Goal: Information Seeking & Learning: Learn about a topic

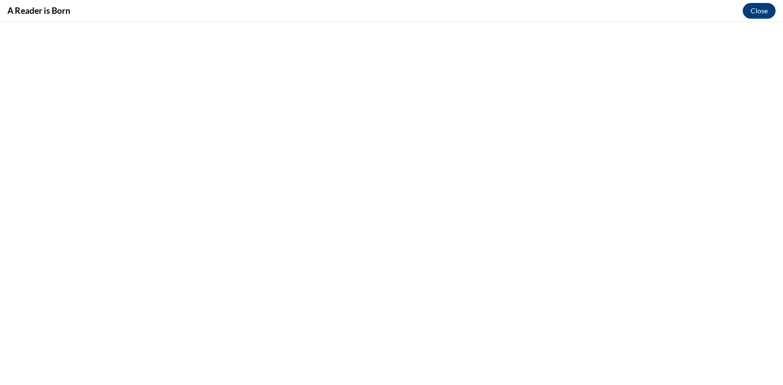
scroll to position [337, 0]
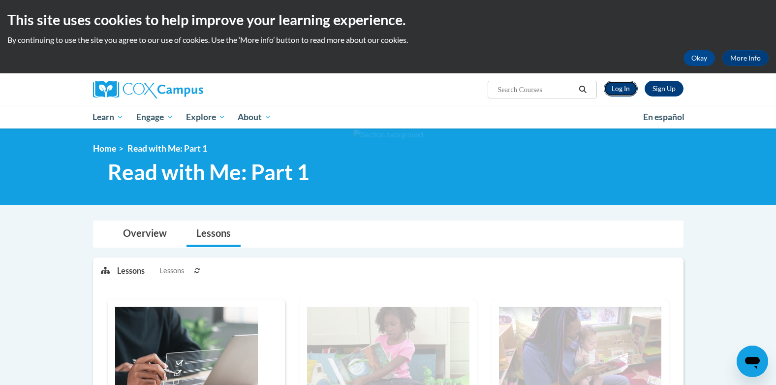
click at [617, 88] on link "Log In" at bounding box center [621, 89] width 34 height 16
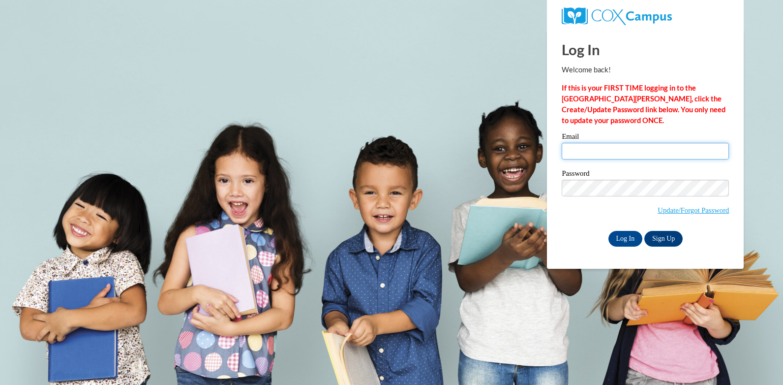
click at [596, 152] on input "Email" at bounding box center [645, 151] width 167 height 17
click at [595, 152] on input "Email" at bounding box center [645, 151] width 167 height 17
click at [594, 151] on input "Email" at bounding box center [645, 151] width 167 height 17
type input "carolynhannah57@gmail.com"
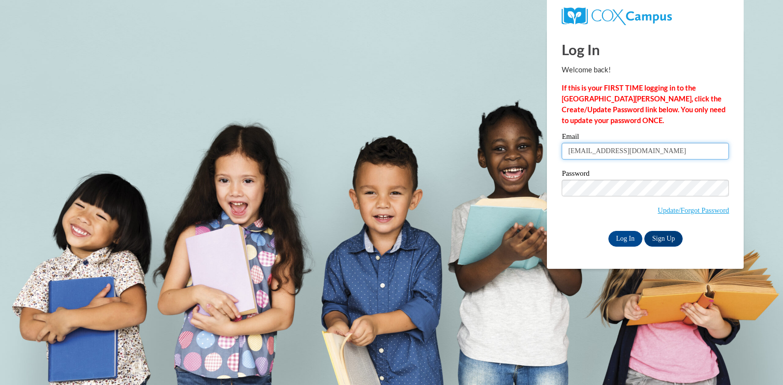
click at [630, 152] on input "carolynhannah57@gmail.com" at bounding box center [645, 151] width 167 height 17
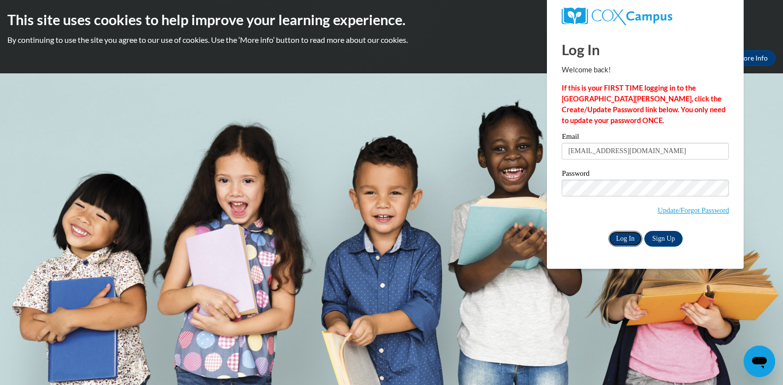
drag, startPoint x: 628, startPoint y: 241, endPoint x: 624, endPoint y: 230, distance: 11.4
click at [627, 240] on input "Log In" at bounding box center [626, 239] width 34 height 16
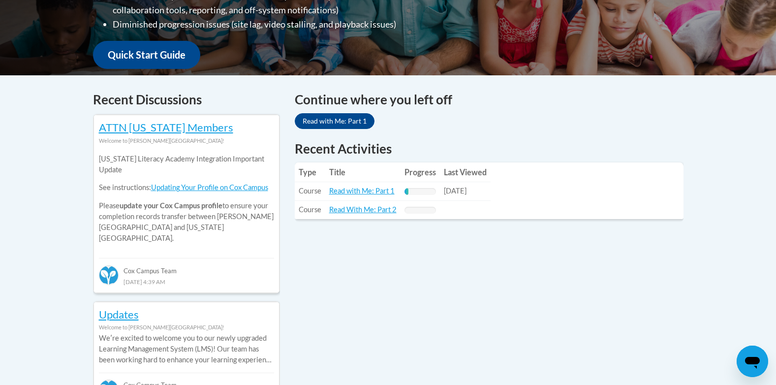
scroll to position [344, 0]
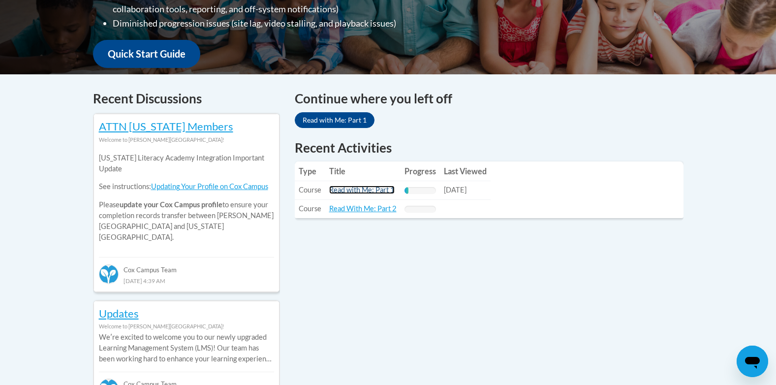
click at [349, 191] on link "Read with Me: Part 1" at bounding box center [361, 189] width 65 height 8
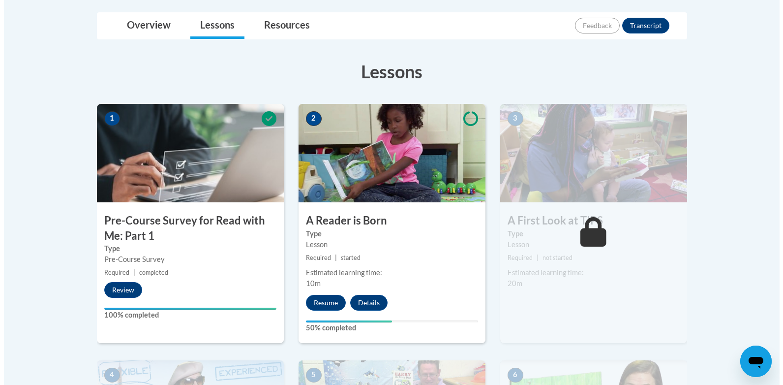
scroll to position [246, 0]
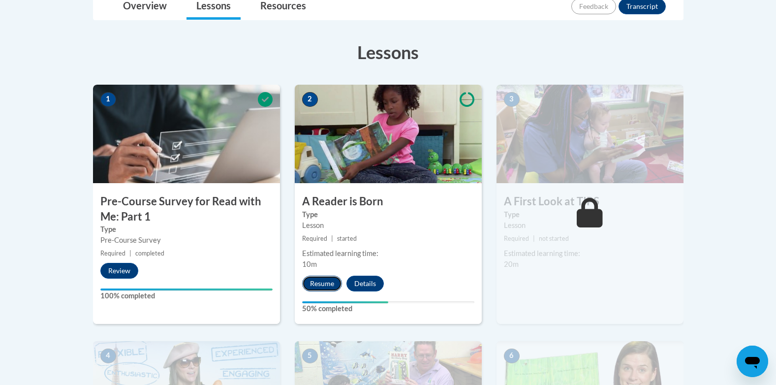
click at [319, 282] on button "Resume" at bounding box center [322, 283] width 40 height 16
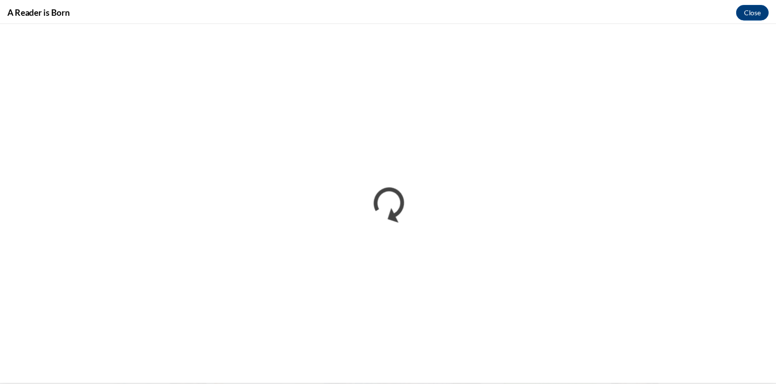
scroll to position [0, 0]
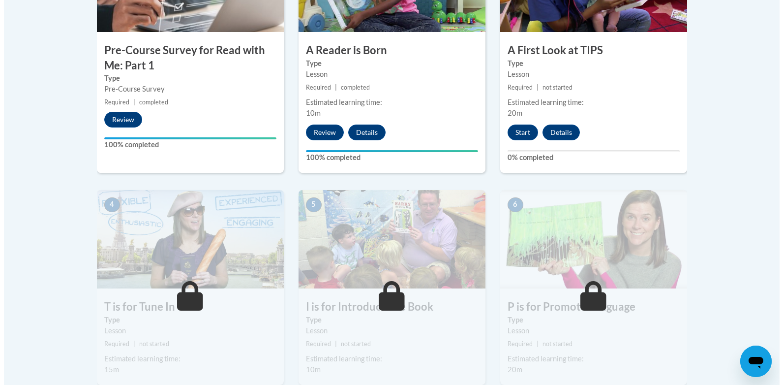
scroll to position [394, 0]
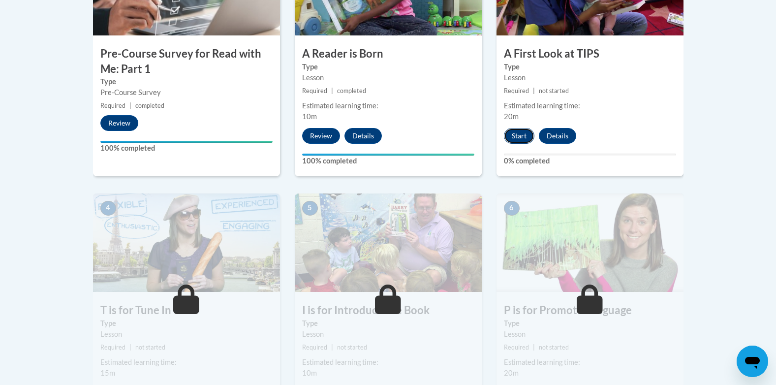
click at [520, 138] on button "Start" at bounding box center [519, 136] width 31 height 16
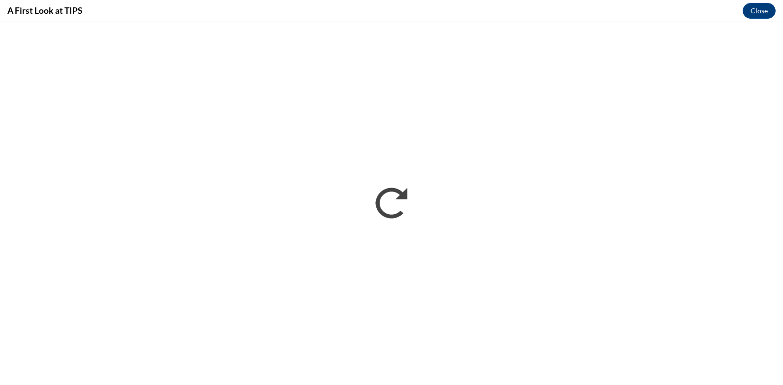
scroll to position [0, 0]
drag, startPoint x: 642, startPoint y: 0, endPoint x: 636, endPoint y: 0, distance: 6.4
click at [640, 0] on div "A First Look at TIPS Close" at bounding box center [391, 11] width 783 height 22
click at [637, 3] on div "A First Look at TIPS Close" at bounding box center [391, 11] width 783 height 22
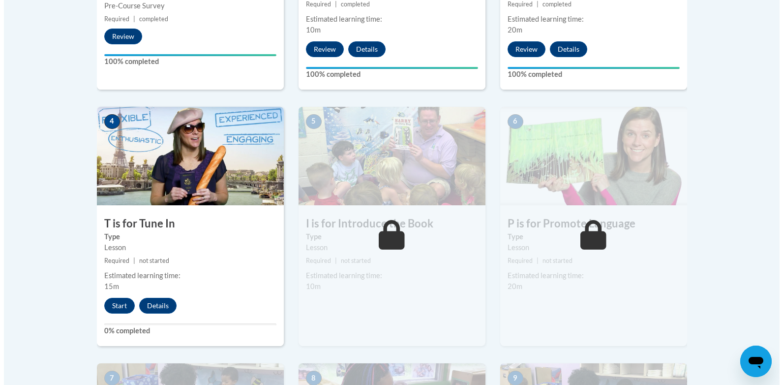
scroll to position [492, 0]
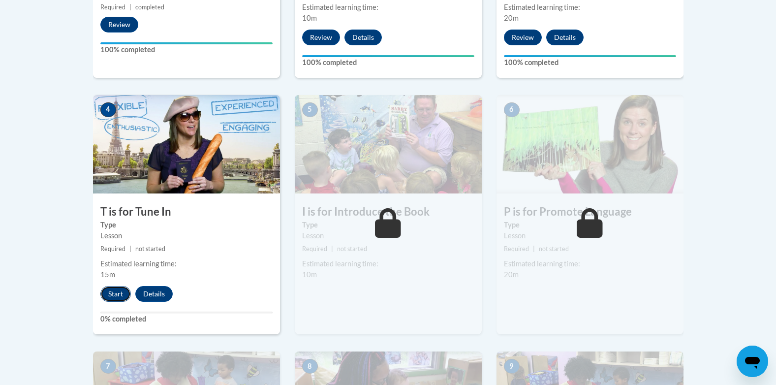
click at [114, 291] on button "Start" at bounding box center [115, 294] width 31 height 16
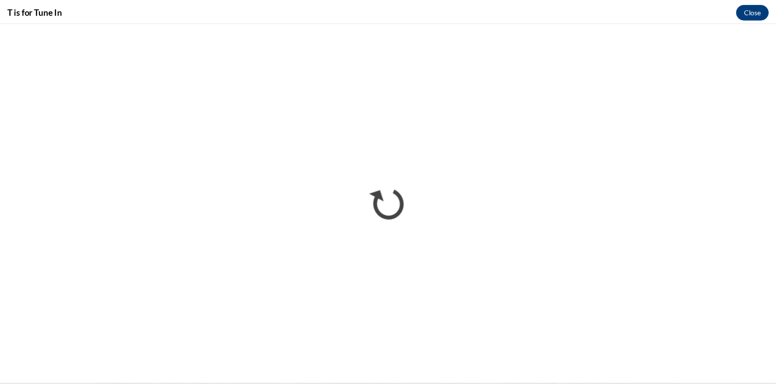
scroll to position [0, 0]
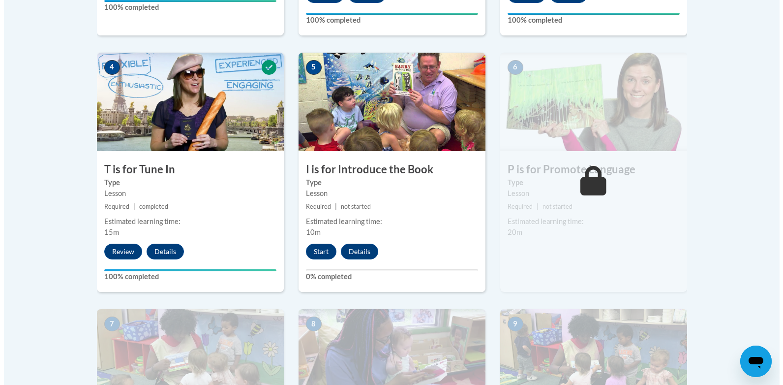
scroll to position [541, 0]
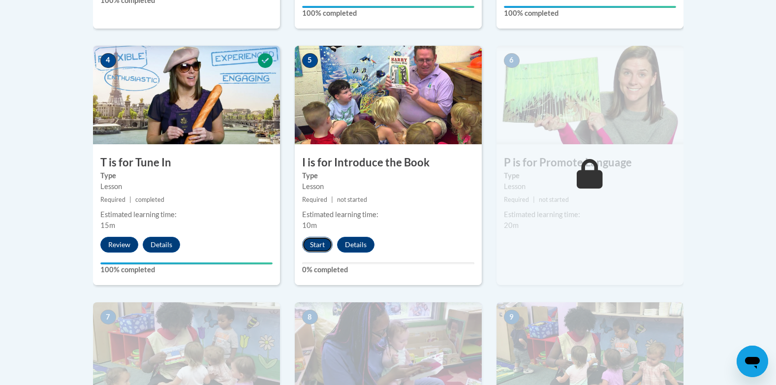
click at [314, 242] on button "Start" at bounding box center [317, 245] width 31 height 16
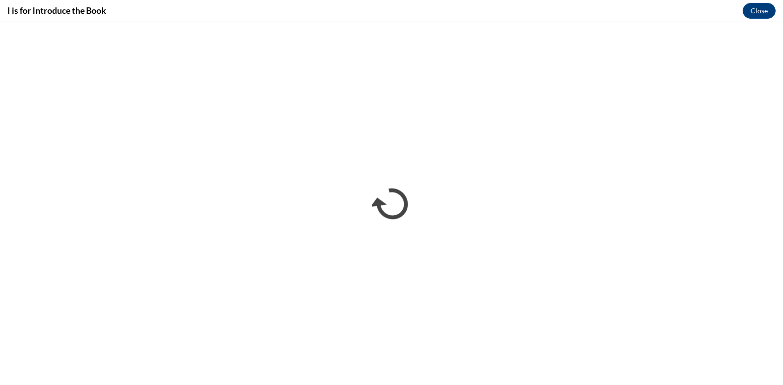
scroll to position [0, 0]
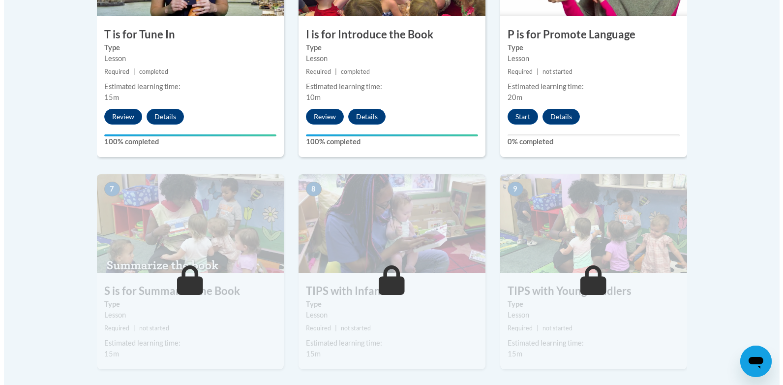
scroll to position [640, 0]
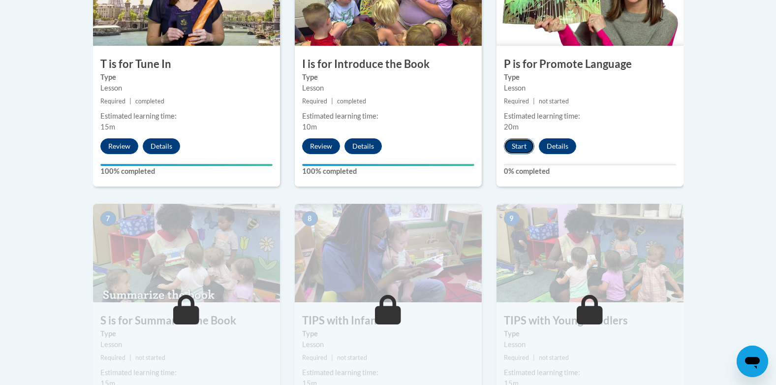
click at [516, 144] on button "Start" at bounding box center [519, 146] width 31 height 16
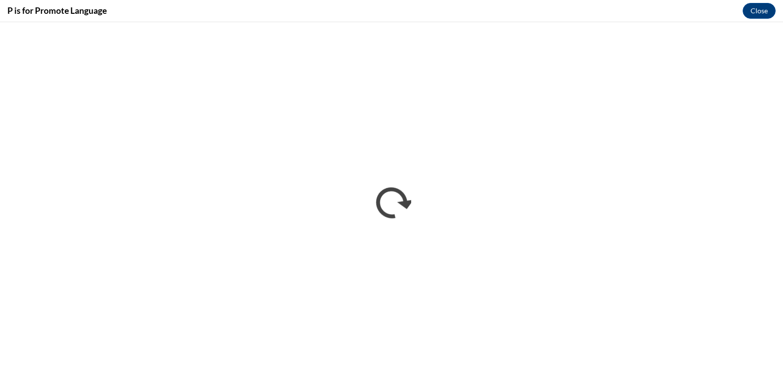
scroll to position [0, 0]
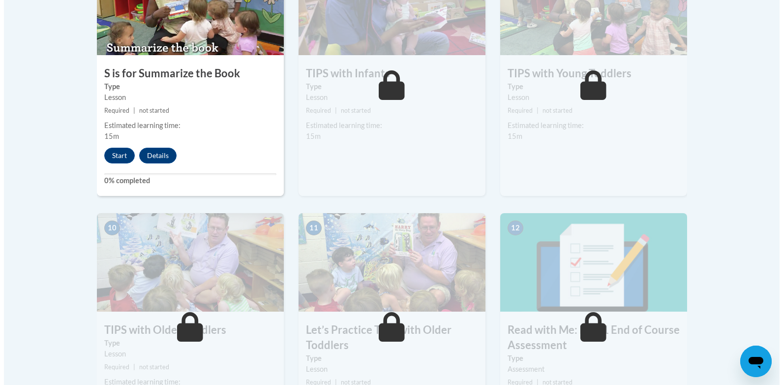
scroll to position [886, 0]
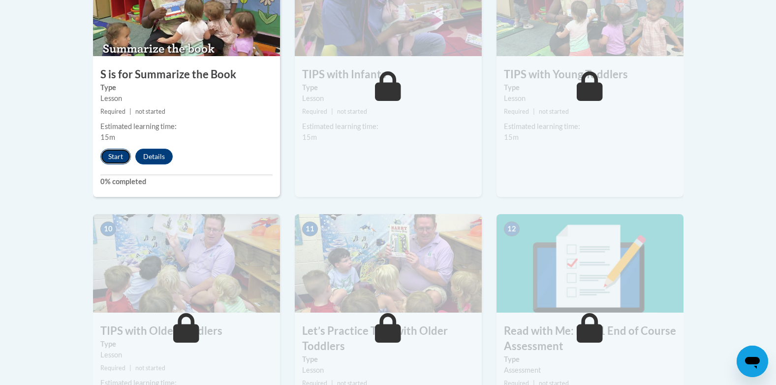
click at [113, 153] on button "Start" at bounding box center [115, 157] width 31 height 16
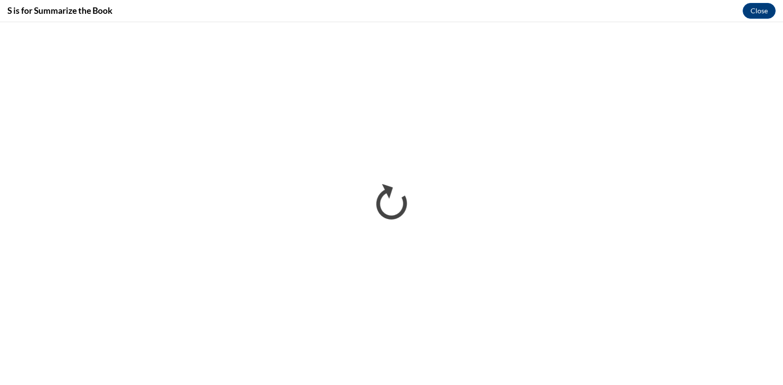
scroll to position [0, 0]
